Goal: Task Accomplishment & Management: Manage account settings

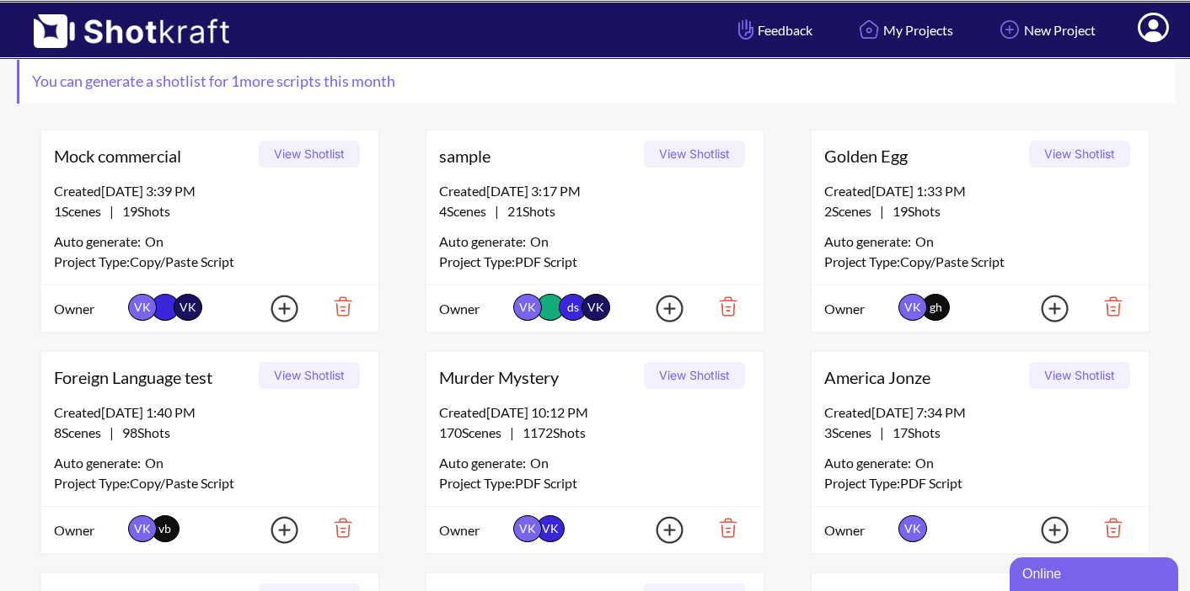
scroll to position [93, 0]
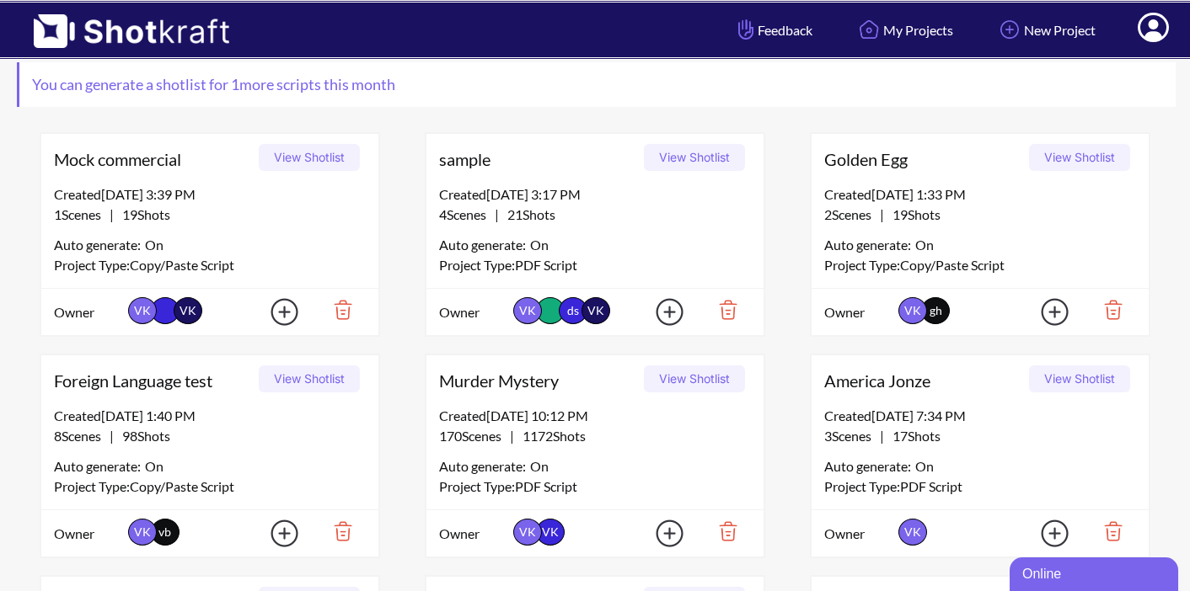
click at [677, 383] on button "View Shotlist" at bounding box center [694, 379] width 101 height 27
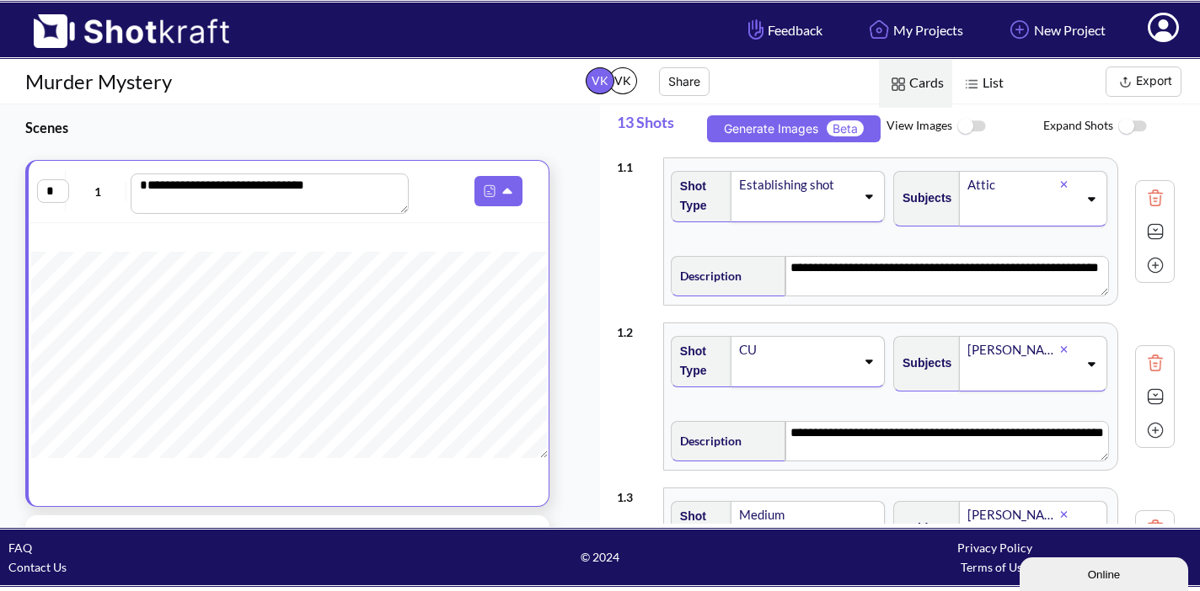
click at [1135, 79] on button "Export" at bounding box center [1143, 82] width 76 height 30
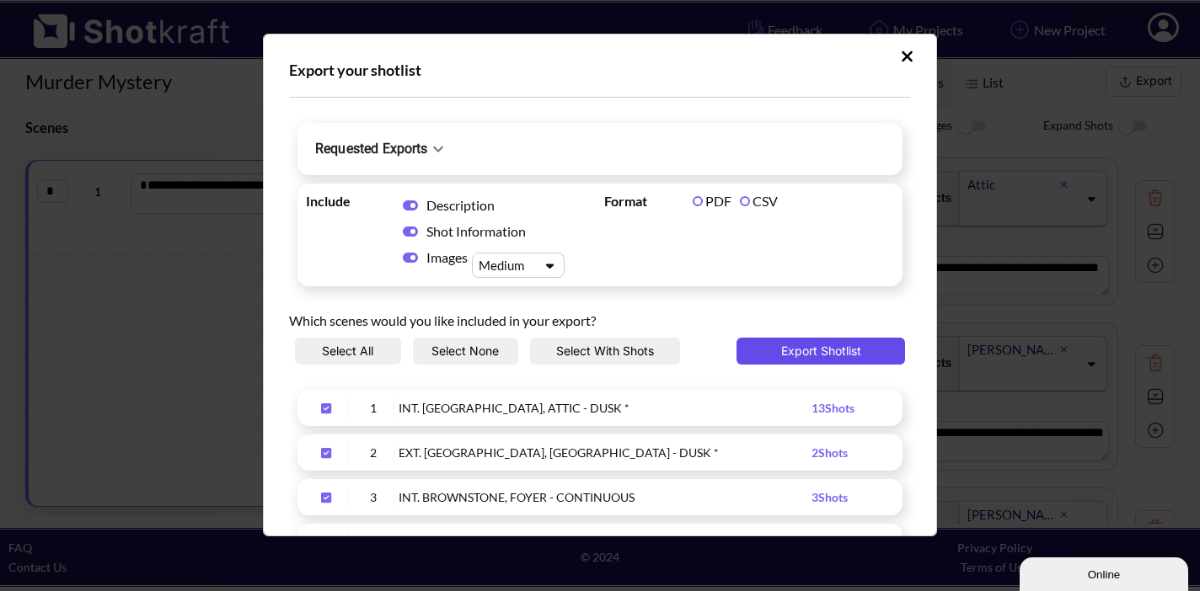
click at [786, 345] on button "Export Shotlist" at bounding box center [820, 351] width 169 height 27
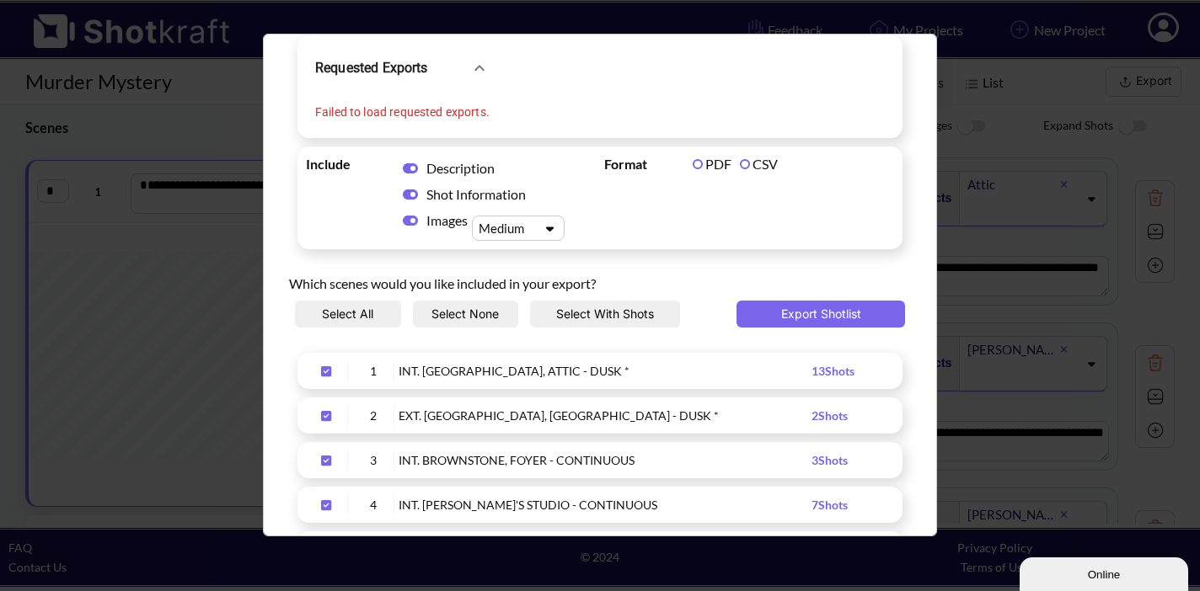
scroll to position [84, 0]
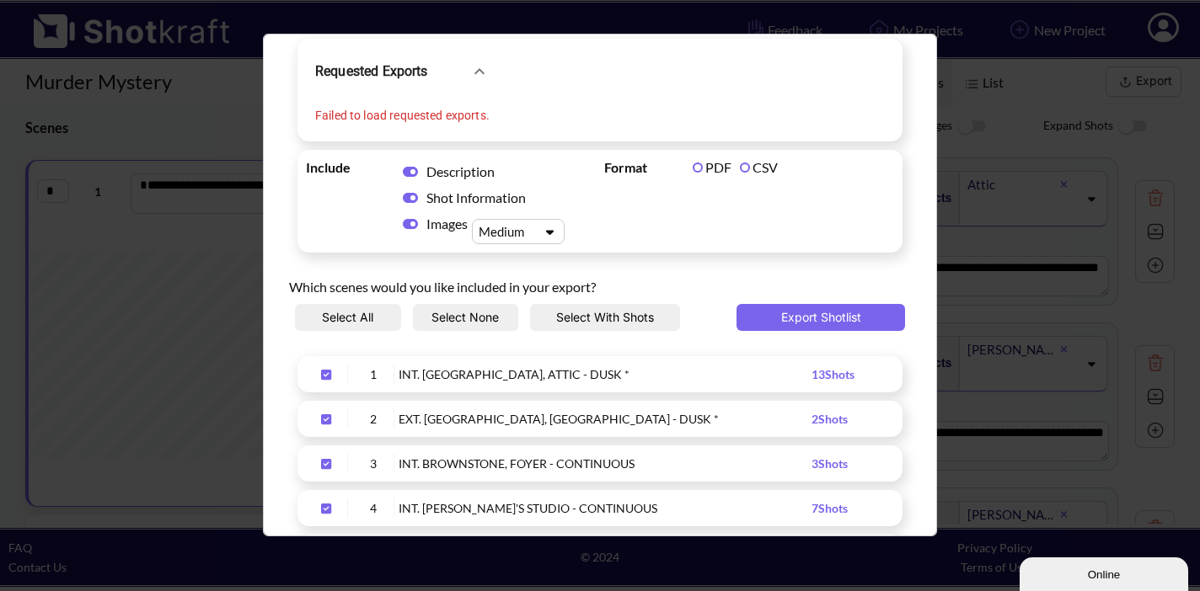
click at [361, 318] on button "Select All" at bounding box center [348, 317] width 106 height 27
click at [436, 314] on button "Select None" at bounding box center [466, 317] width 106 height 27
click at [326, 375] on icon "Upload Script" at bounding box center [326, 375] width 27 height 12
click at [325, 415] on icon "Upload Script" at bounding box center [326, 420] width 27 height 12
click at [328, 465] on icon "Upload Script" at bounding box center [326, 464] width 27 height 12
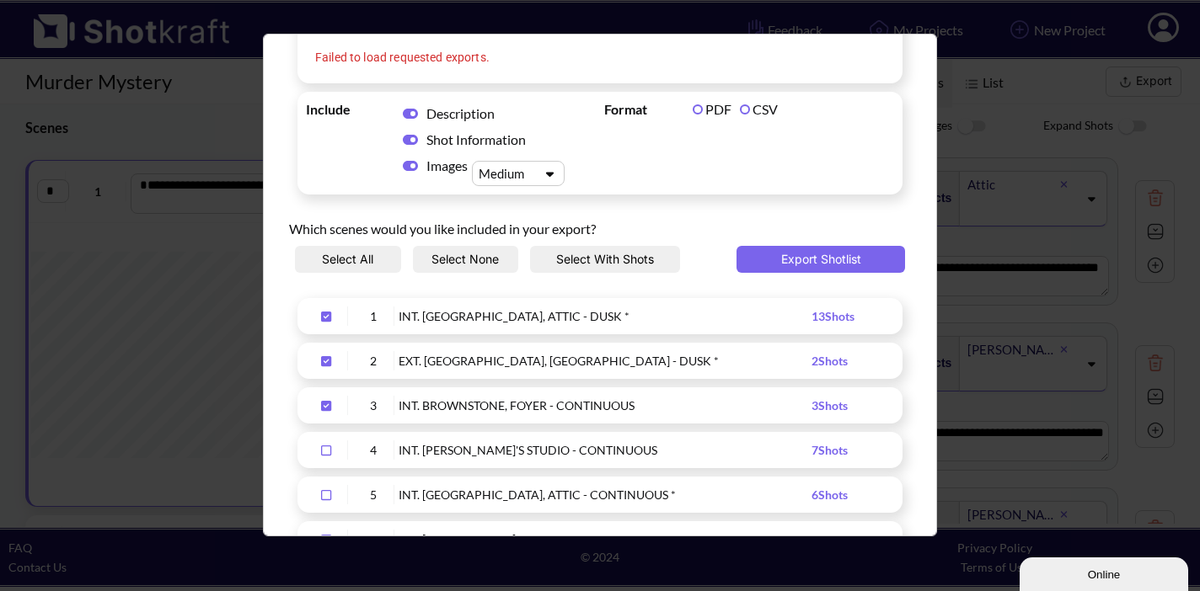
scroll to position [158, 0]
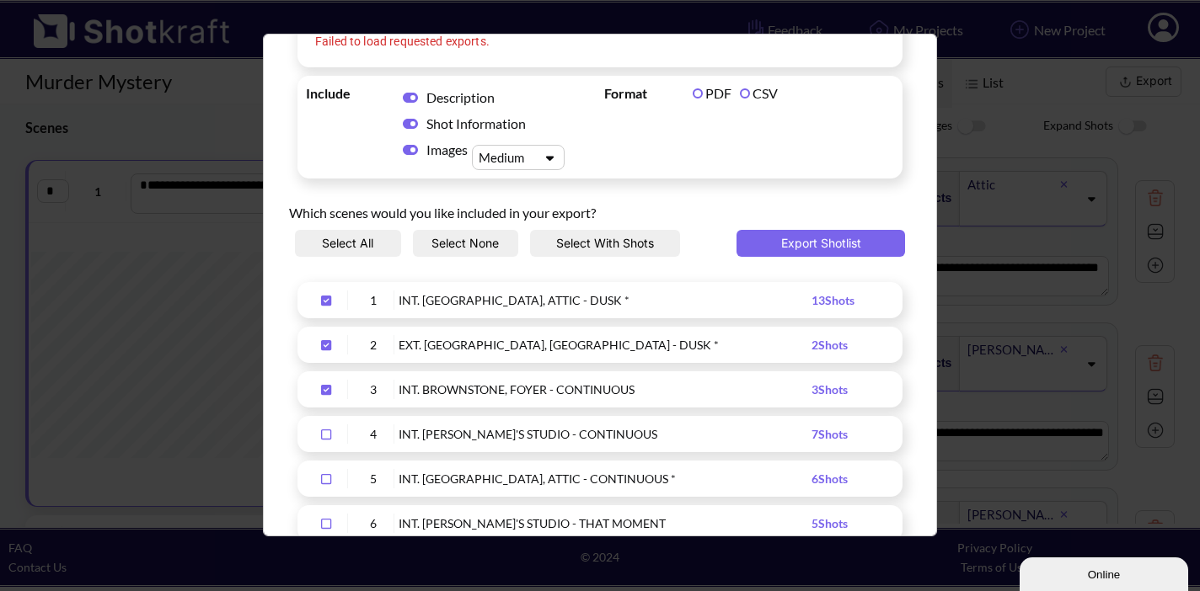
click at [326, 435] on icon "Upload Script" at bounding box center [326, 435] width 27 height 12
click at [326, 486] on div "Upload Script" at bounding box center [327, 478] width 42 height 19
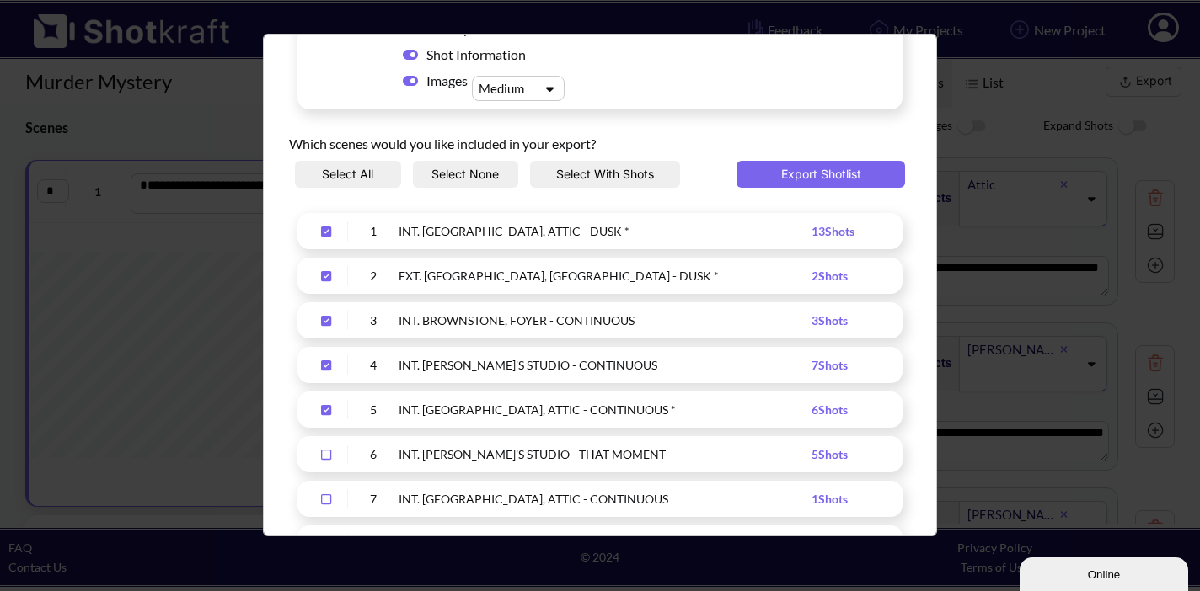
scroll to position [239, 0]
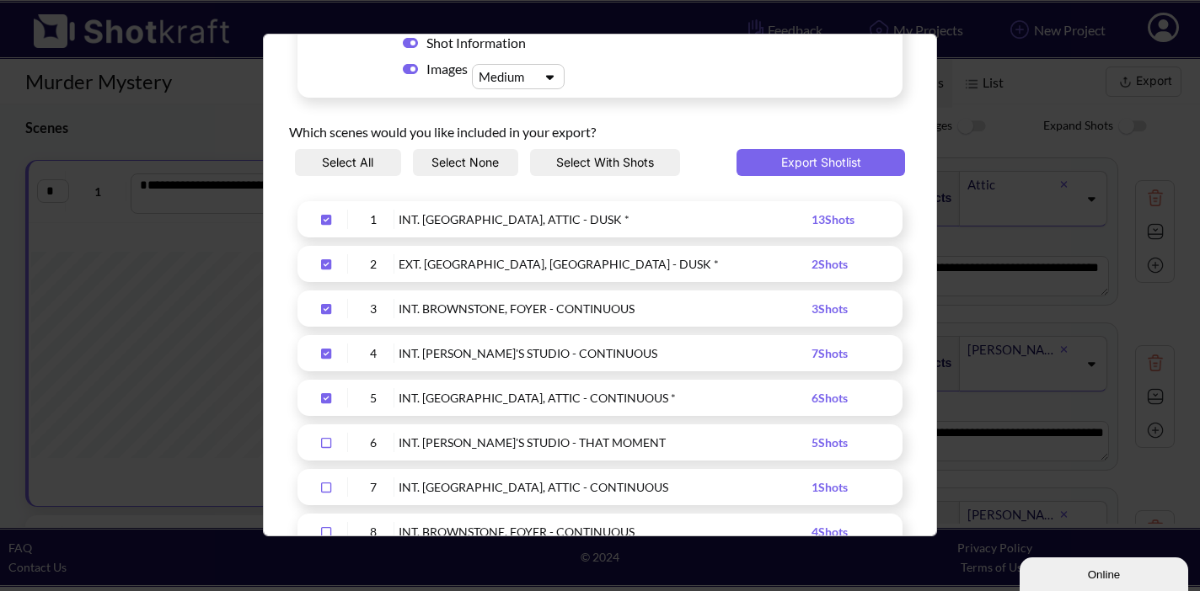
click at [324, 440] on icon "Upload Script" at bounding box center [326, 443] width 27 height 12
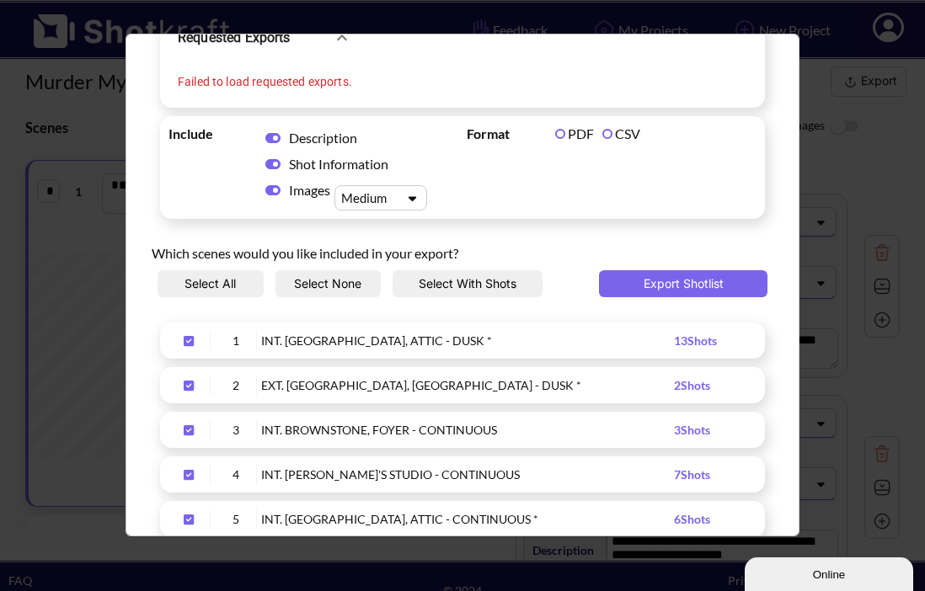
scroll to position [113, 0]
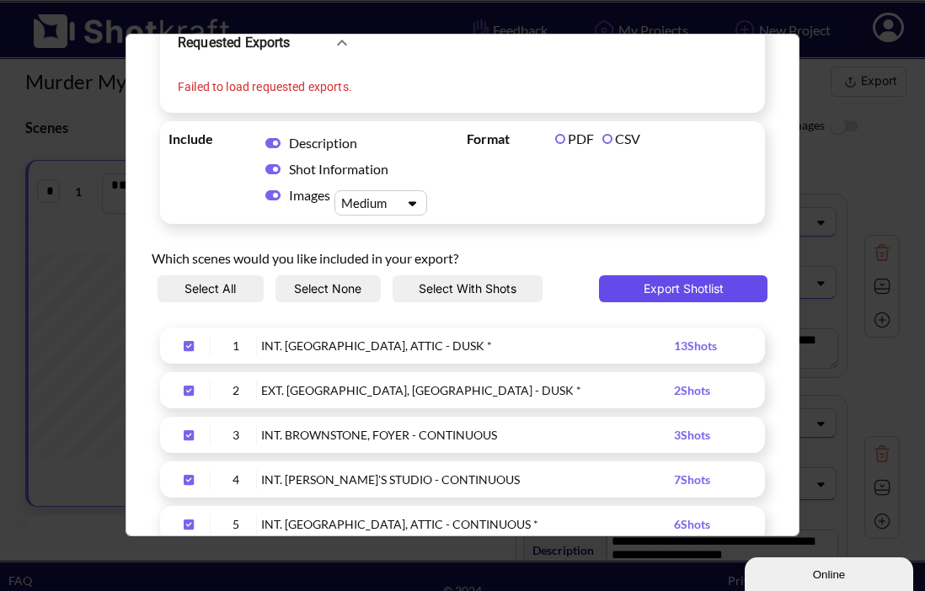
click at [652, 292] on button "Export Shotlist" at bounding box center [683, 289] width 169 height 27
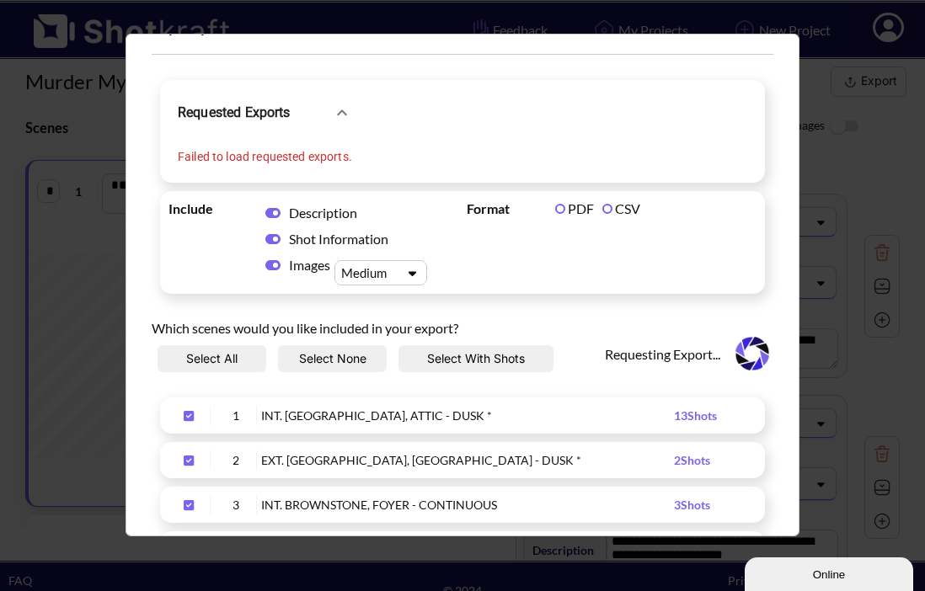
scroll to position [0, 0]
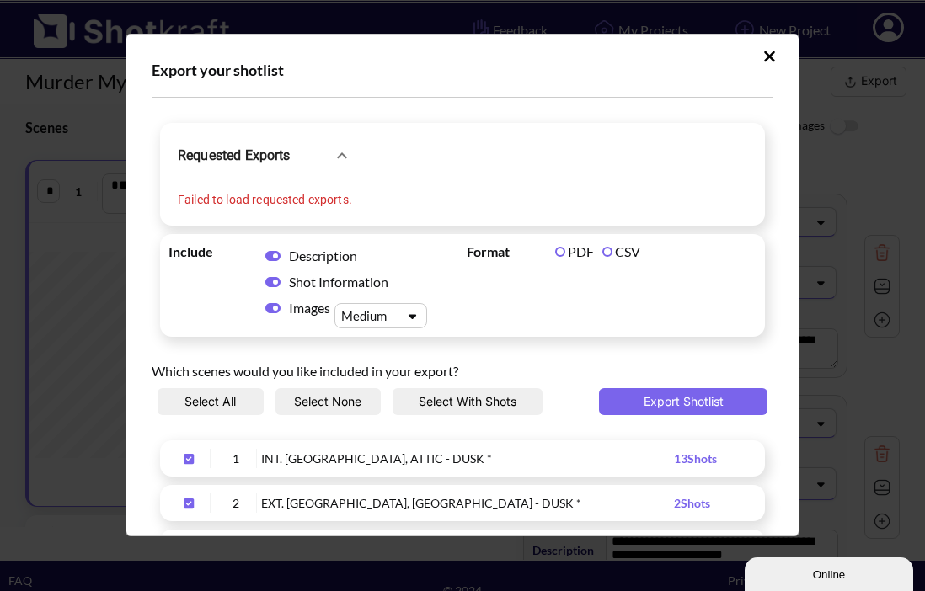
click at [764, 56] on icon "Upload Script" at bounding box center [769, 56] width 13 height 17
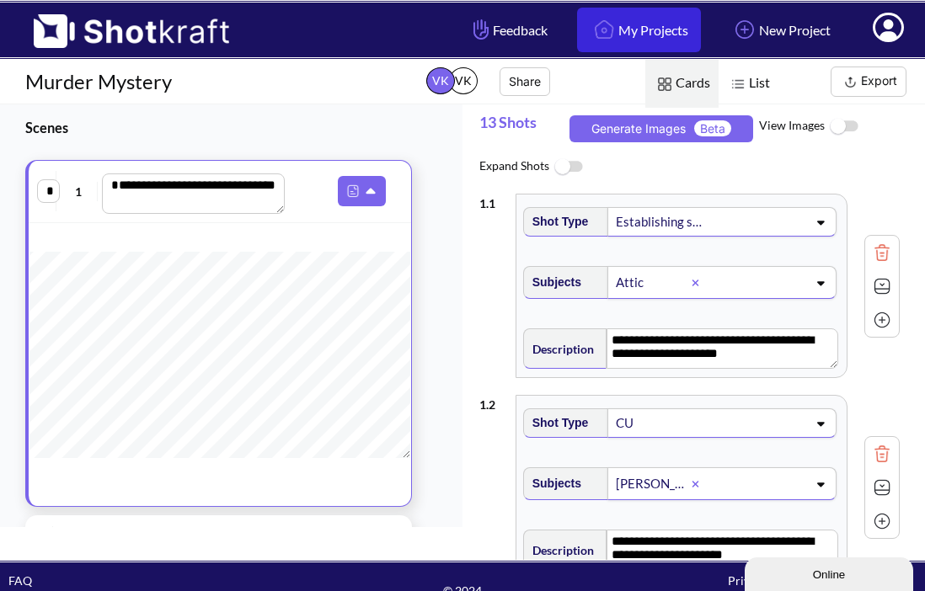
click at [657, 37] on link "My Projects" at bounding box center [639, 30] width 124 height 45
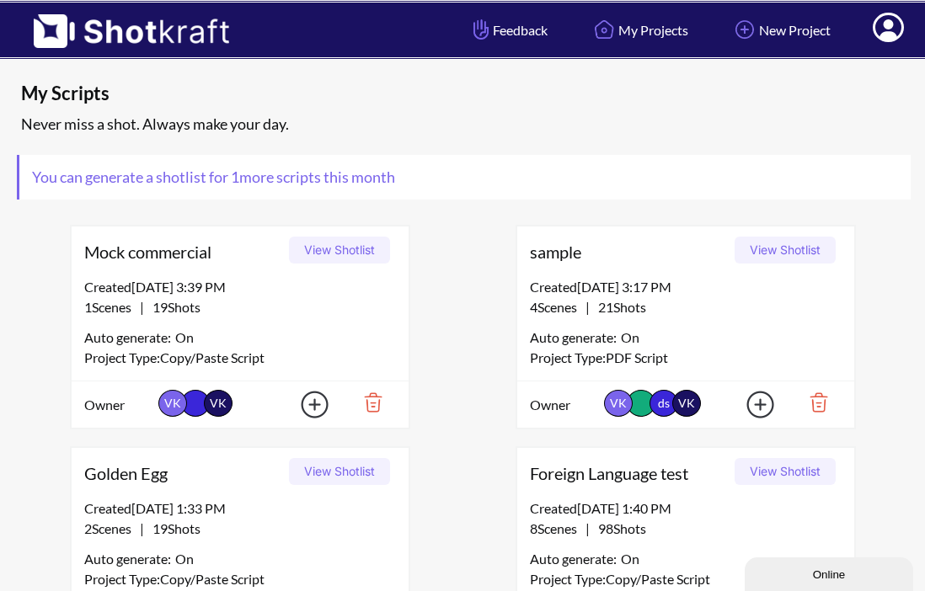
click at [783, 245] on button "View Shotlist" at bounding box center [785, 250] width 101 height 27
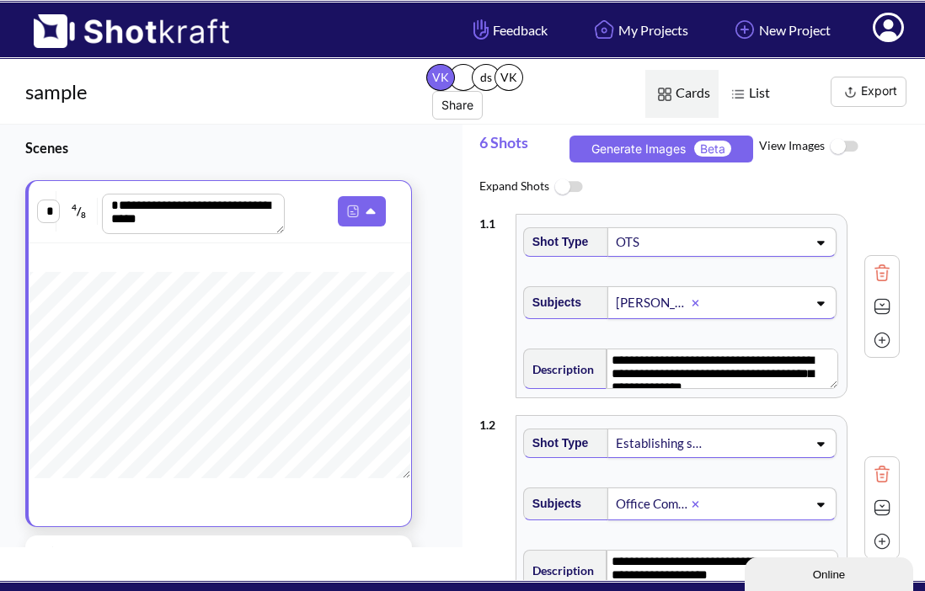
click at [871, 87] on button "Export" at bounding box center [869, 92] width 76 height 30
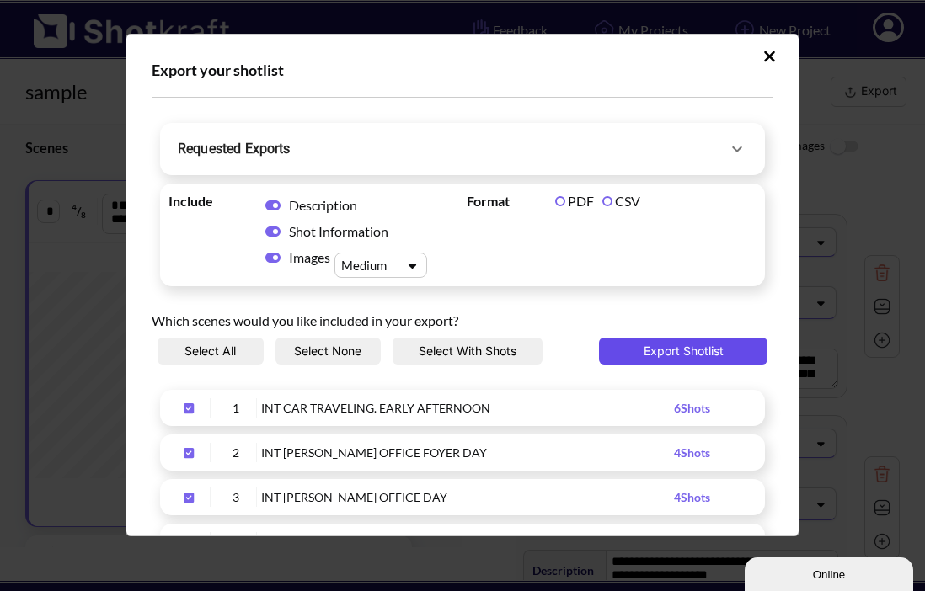
click at [637, 351] on button "Export Shotlist" at bounding box center [683, 351] width 169 height 27
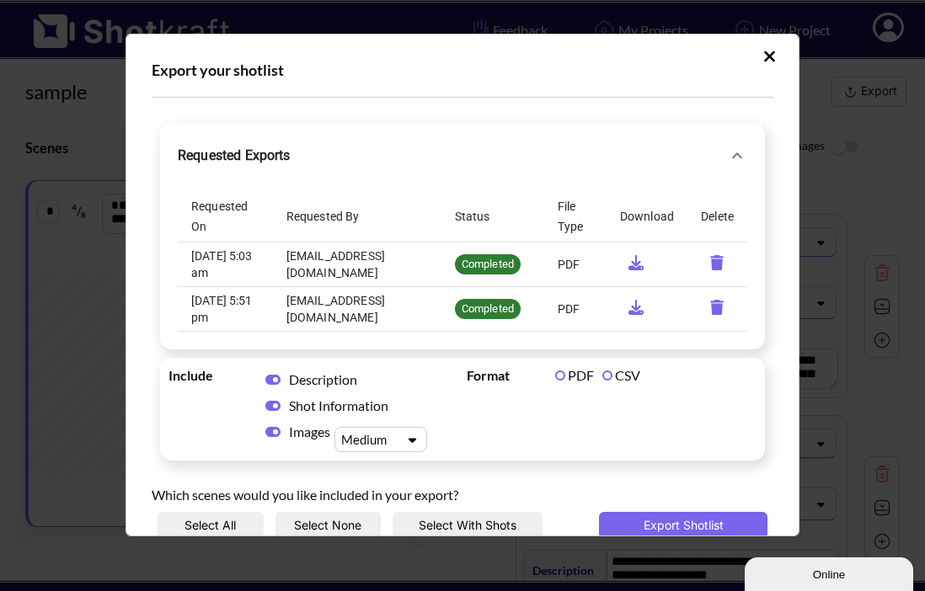
click at [764, 57] on icon "Upload Script" at bounding box center [769, 56] width 11 height 11
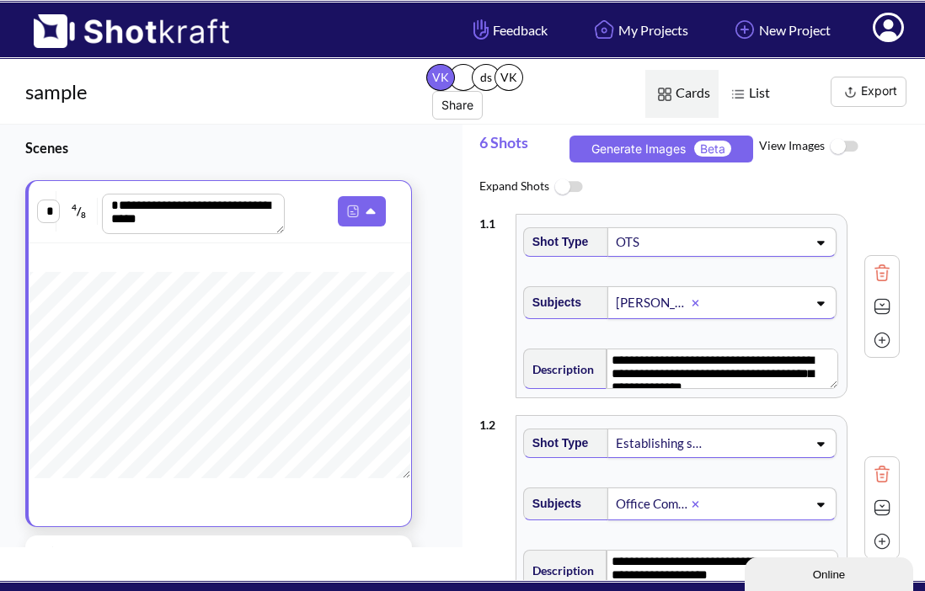
click at [855, 94] on img at bounding box center [850, 92] width 21 height 21
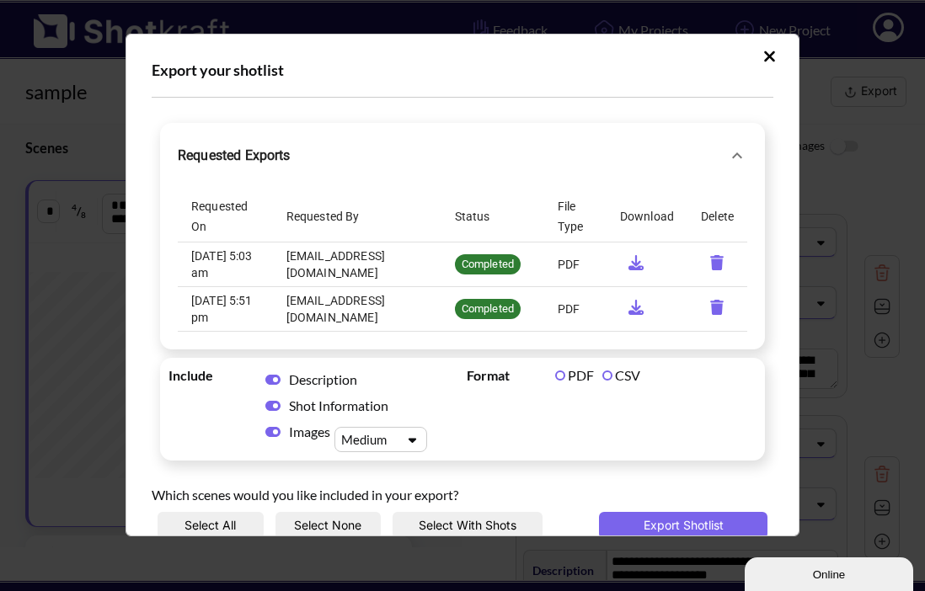
click at [629, 261] on icon "requested-exports" at bounding box center [636, 262] width 15 height 15
click at [623, 265] on icon "requested-exports" at bounding box center [636, 262] width 32 height 15
click at [763, 51] on icon "Upload Script" at bounding box center [769, 56] width 13 height 17
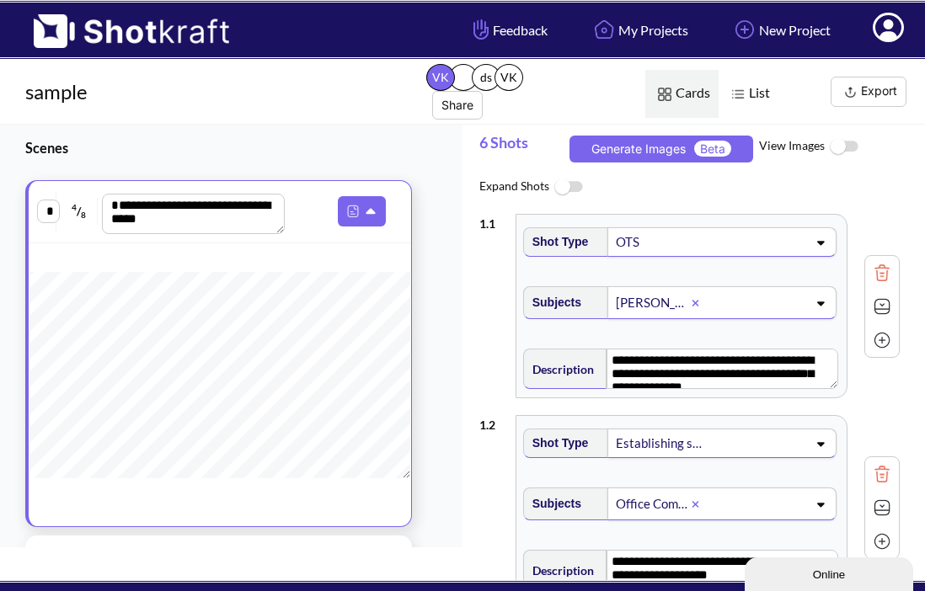
click at [887, 36] on icon at bounding box center [889, 29] width 18 height 20
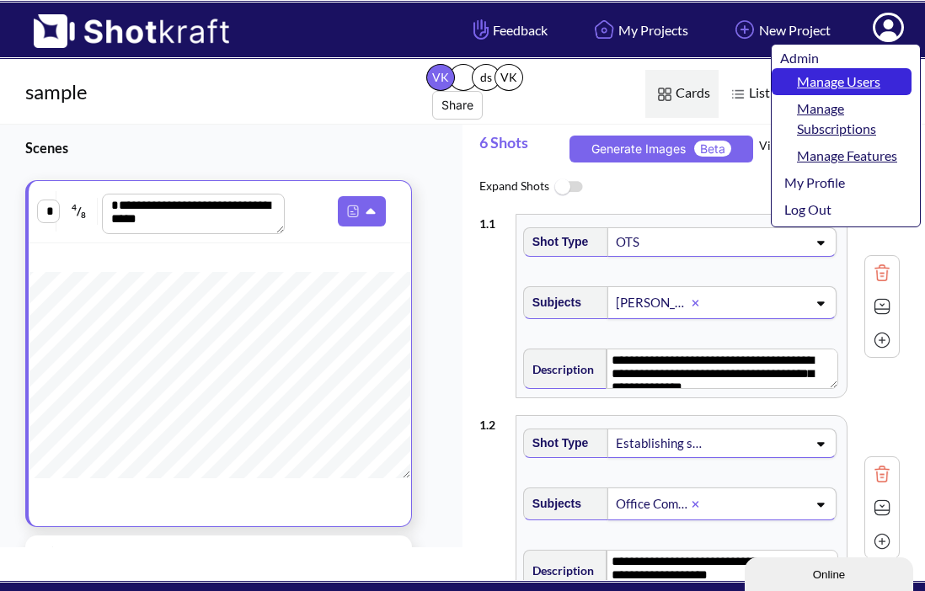
click at [877, 79] on link "Manage Users" at bounding box center [842, 81] width 140 height 27
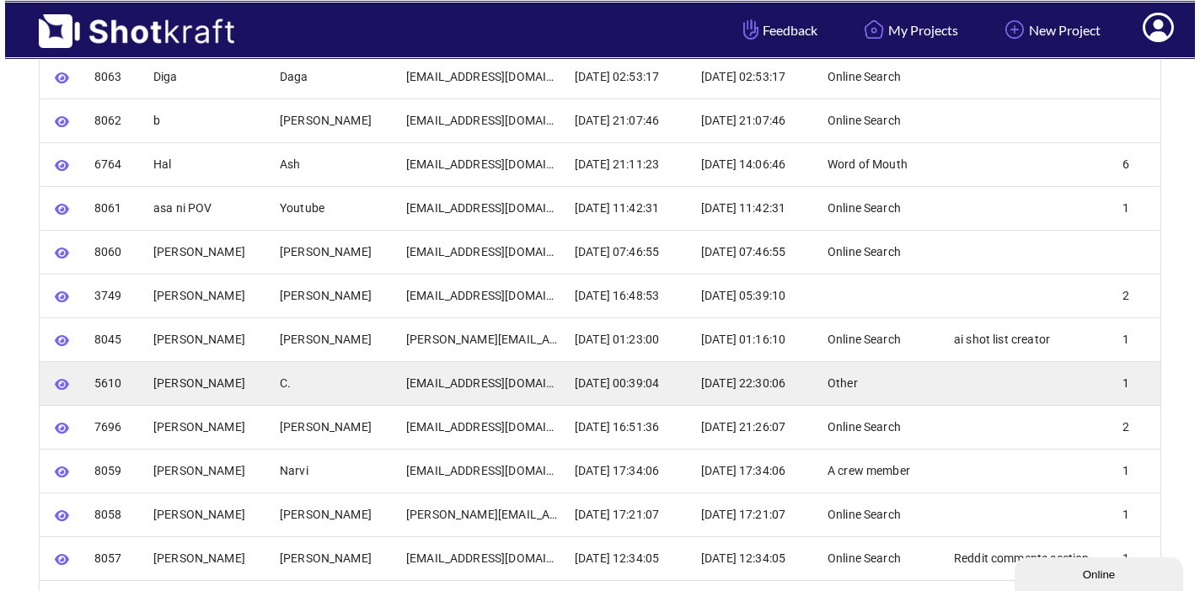
scroll to position [308, 0]
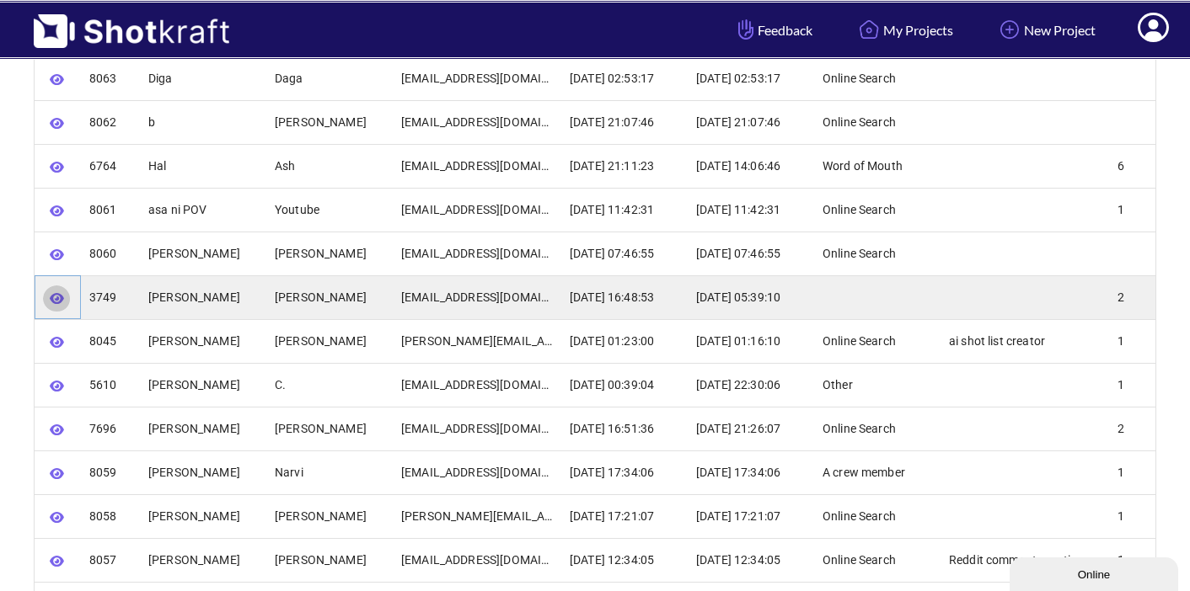
click at [62, 298] on icon "button" at bounding box center [57, 298] width 14 height 11
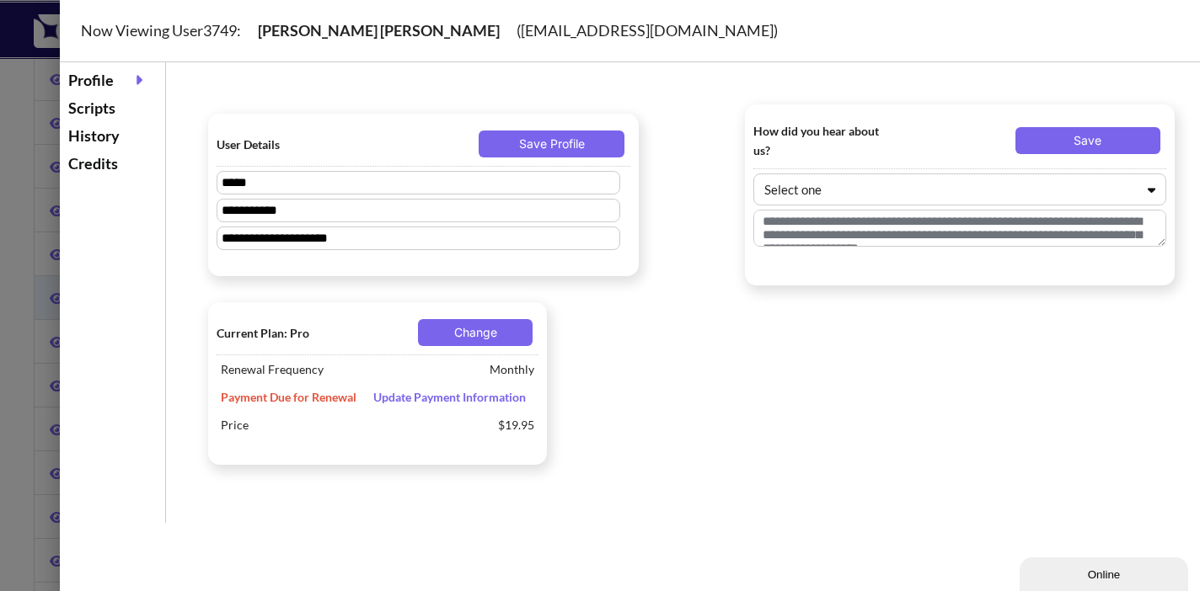
click at [89, 108] on div "Scripts" at bounding box center [112, 108] width 97 height 28
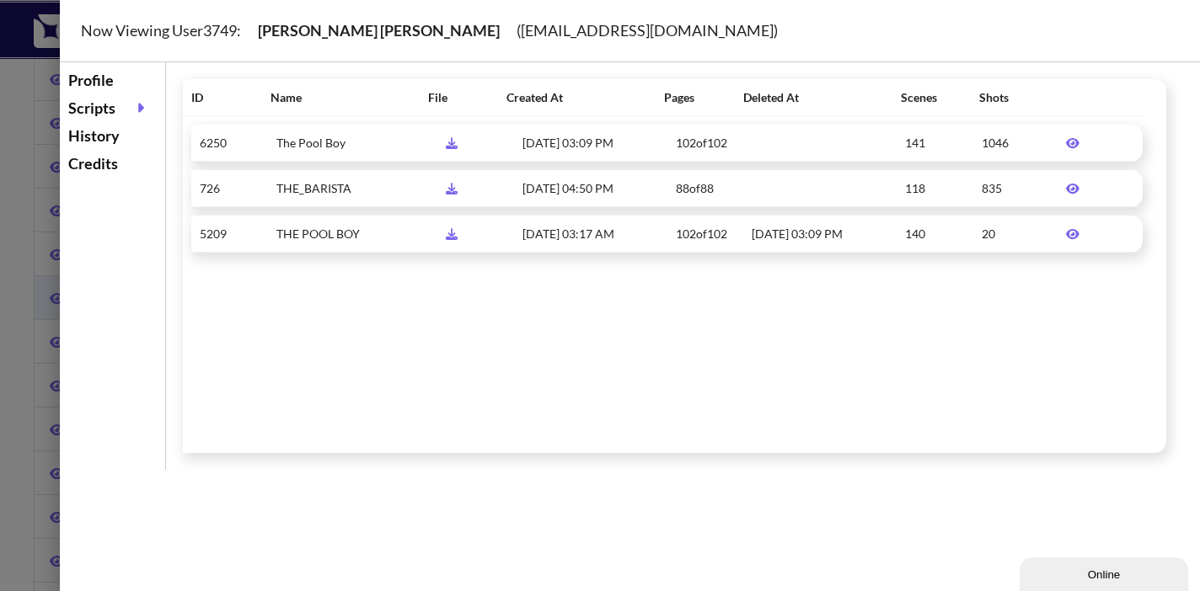
click at [1062, 141] on icon at bounding box center [1072, 143] width 30 height 12
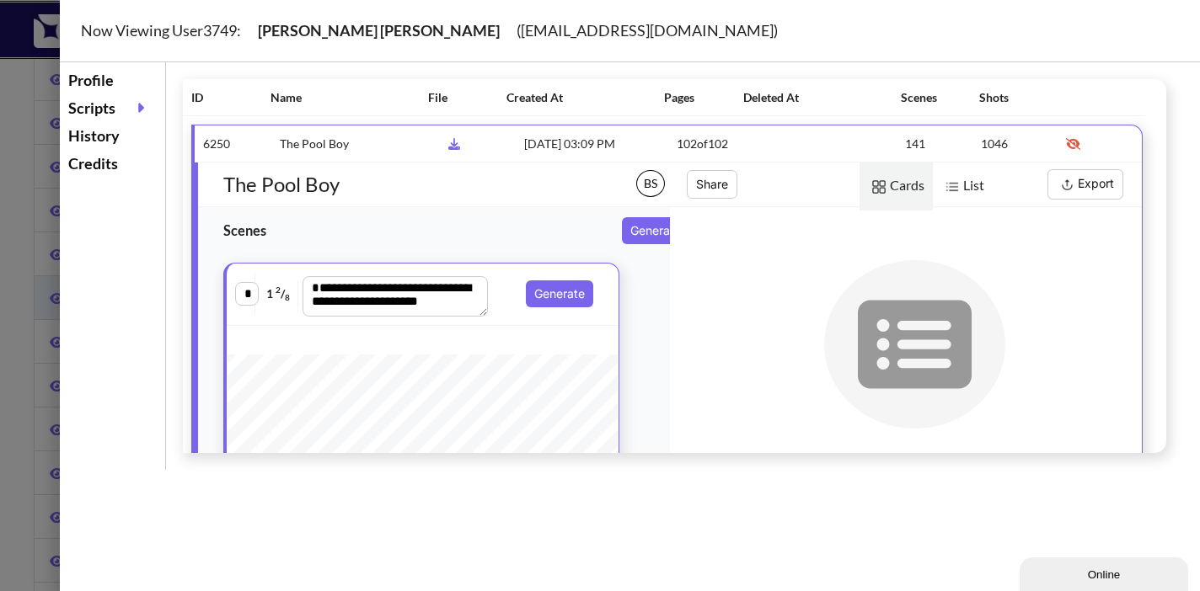
click at [1080, 185] on button "Export" at bounding box center [1085, 184] width 76 height 30
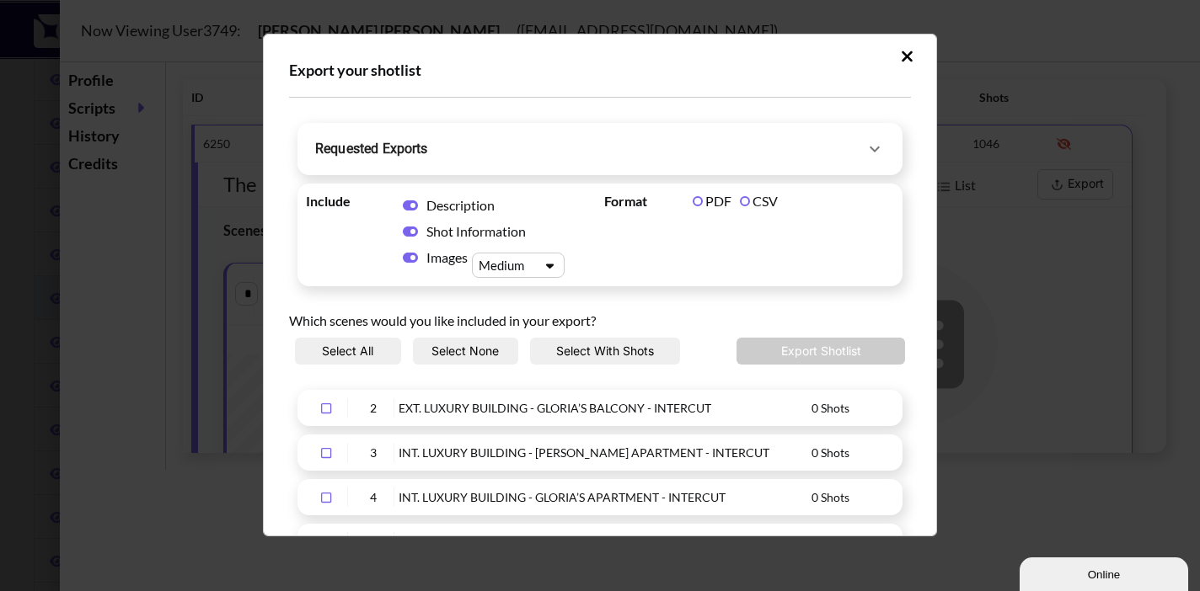
click at [756, 169] on button "Requested Exports" at bounding box center [600, 149] width 597 height 44
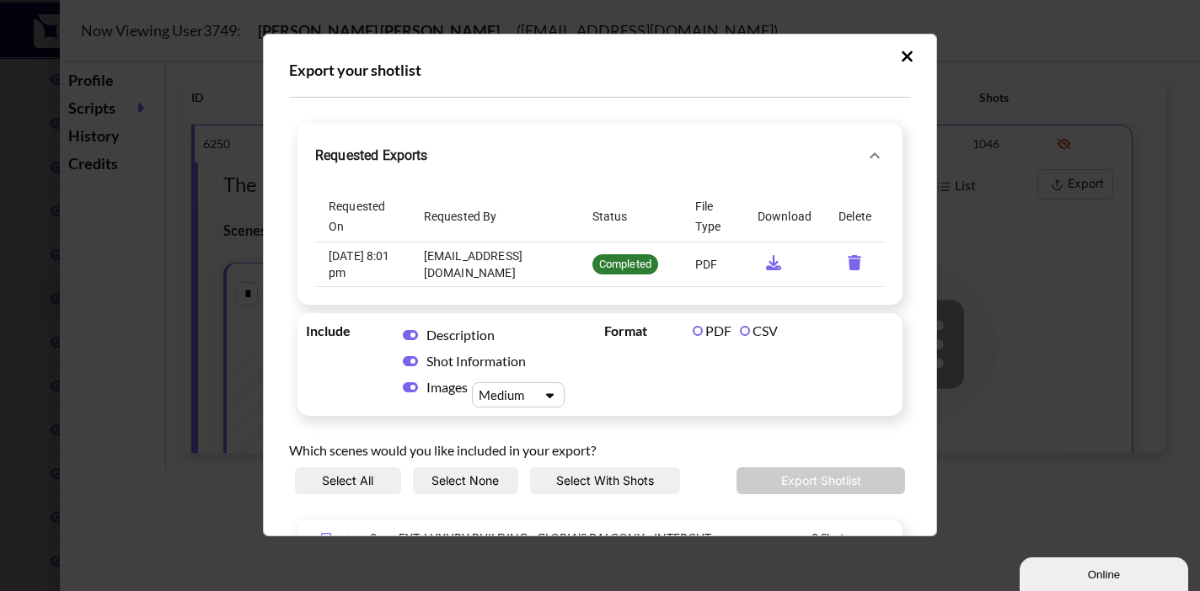
click at [763, 260] on icon "requested-exports" at bounding box center [773, 262] width 32 height 15
